Goal: Navigation & Orientation: Understand site structure

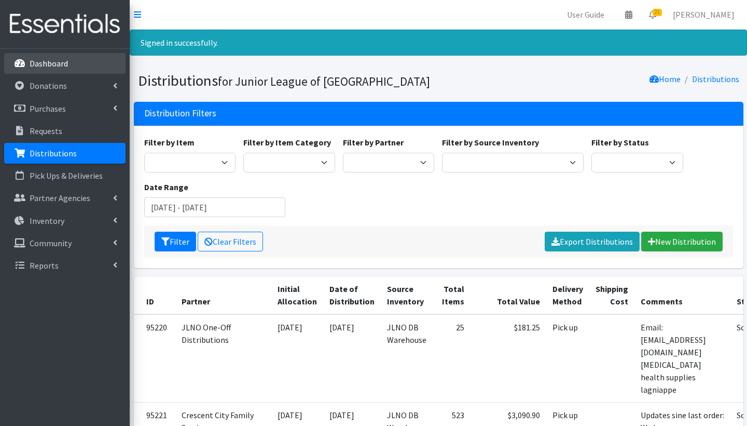
click at [55, 67] on p "Dashboard" at bounding box center [49, 63] width 38 height 10
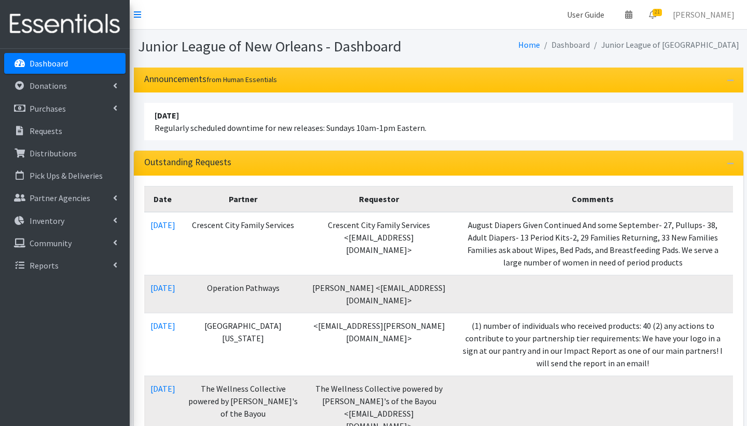
click at [608, 16] on link "User Guide" at bounding box center [586, 14] width 54 height 21
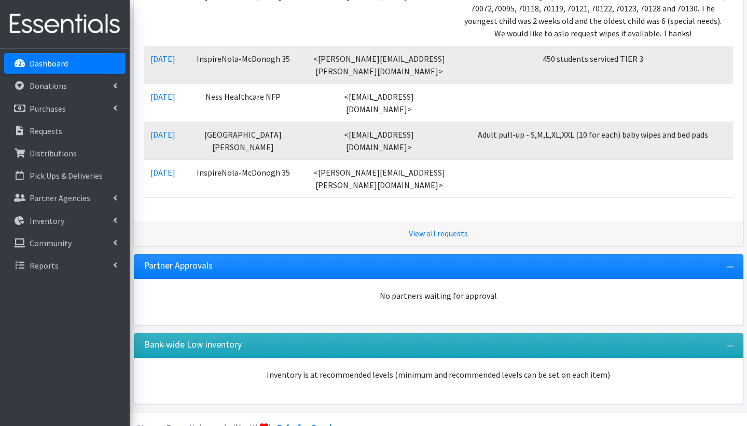
scroll to position [1109, 0]
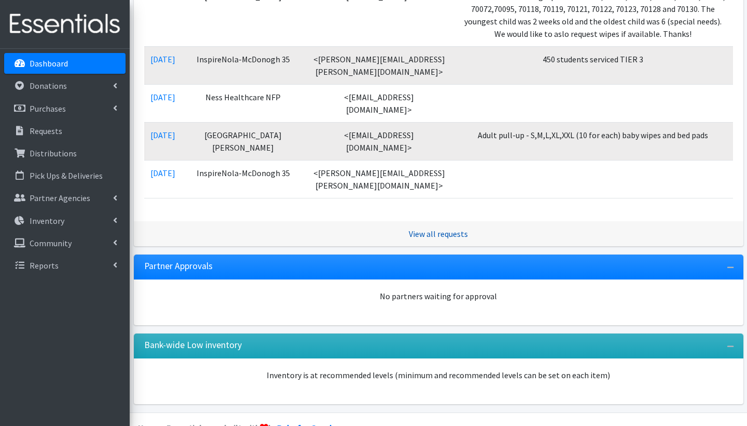
click at [443, 228] on link "View all requests" at bounding box center [438, 233] width 59 height 10
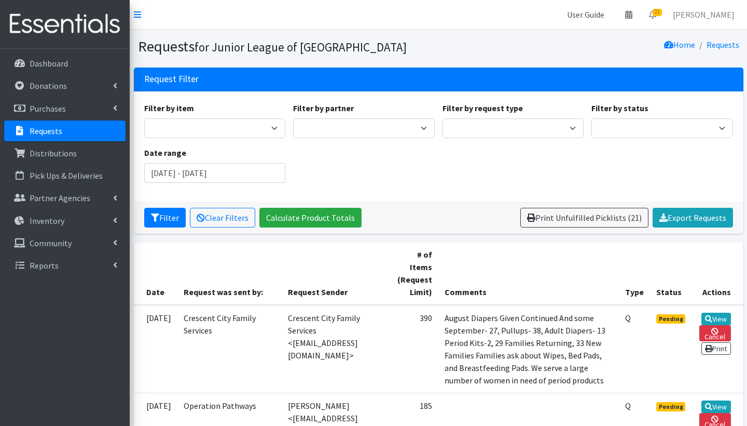
click at [603, 13] on link "User Guide" at bounding box center [586, 14] width 54 height 21
click at [110, 198] on link "Partner Agencies" at bounding box center [64, 197] width 121 height 21
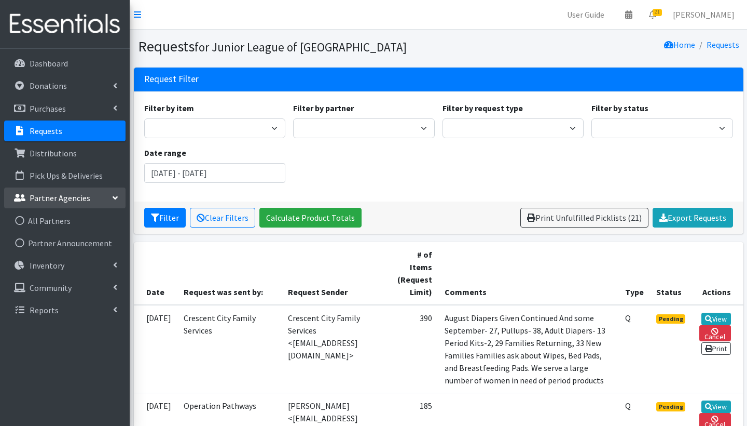
click at [111, 198] on icon at bounding box center [115, 198] width 8 height 4
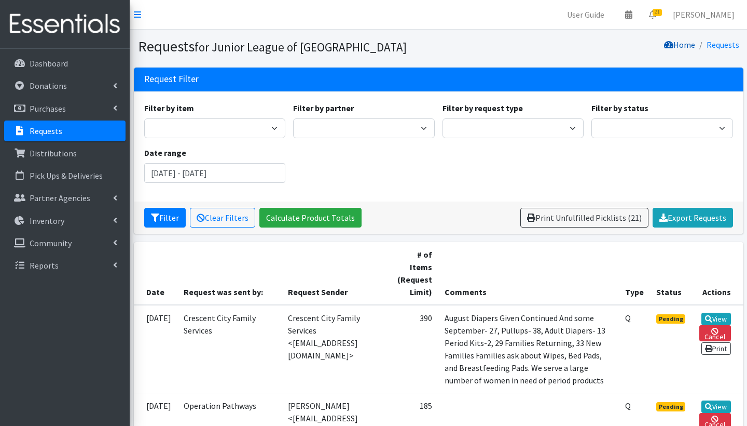
click at [694, 45] on link "Home" at bounding box center [679, 44] width 31 height 10
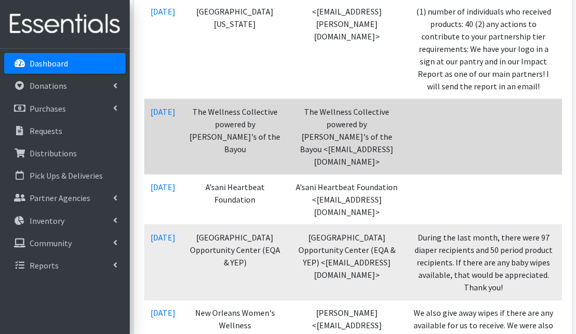
scroll to position [395, 0]
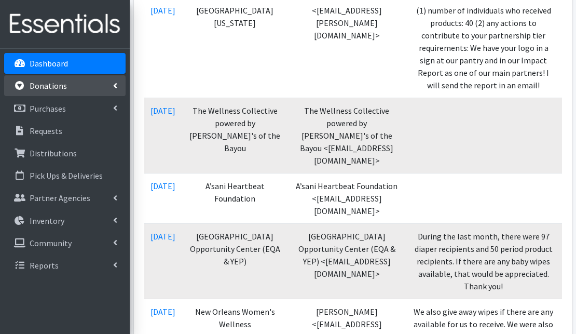
click at [57, 79] on link "Donations" at bounding box center [64, 85] width 121 height 21
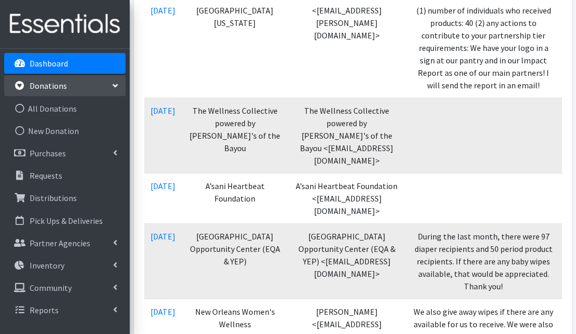
click at [66, 85] on link "Donations" at bounding box center [64, 85] width 121 height 21
